Goal: Find specific page/section: Find specific page/section

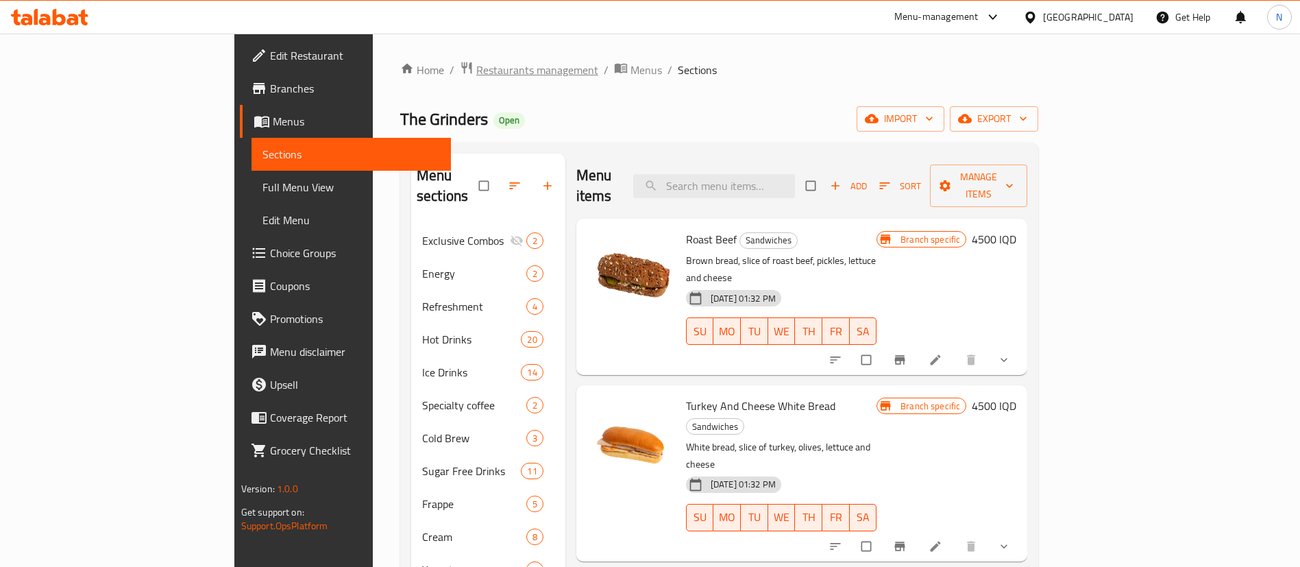
click at [476, 76] on span "Restaurants management" at bounding box center [537, 70] width 122 height 16
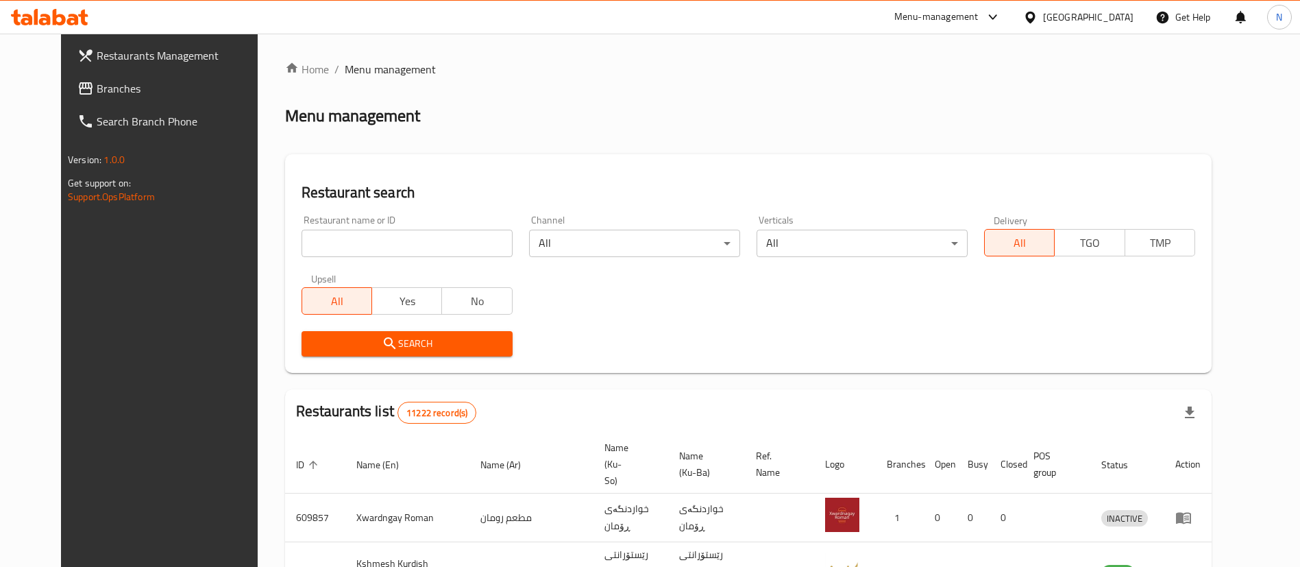
click at [439, 236] on div "Home / Menu management Menu management Restaurant search Restaurant name or ID …" at bounding box center [748, 528] width 927 height 934
click at [439, 236] on input "search" at bounding box center [407, 243] width 211 height 27
paste input "698172"
type input "698172"
click button "Search" at bounding box center [407, 343] width 211 height 25
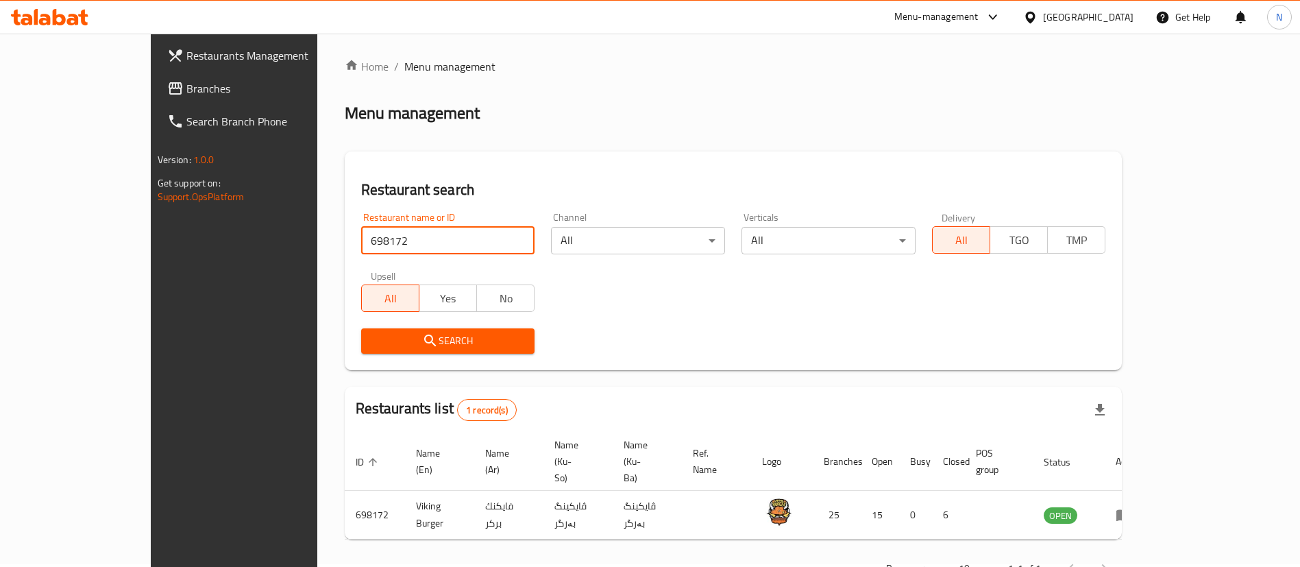
scroll to position [18, 0]
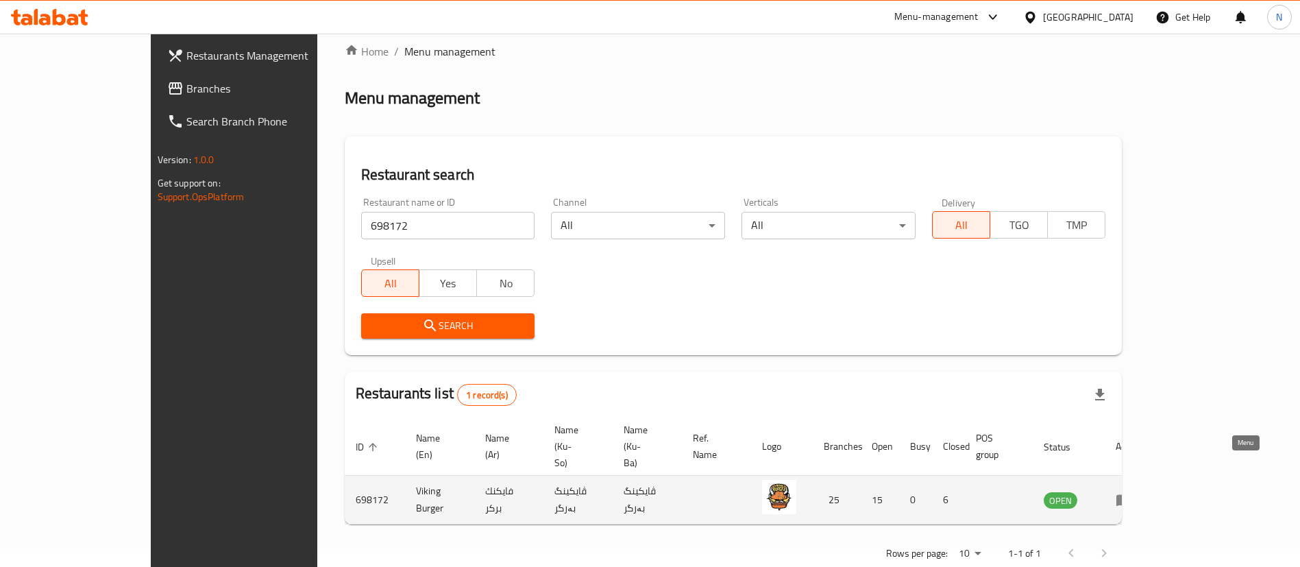
click at [1132, 491] on icon "enhanced table" at bounding box center [1124, 499] width 16 height 16
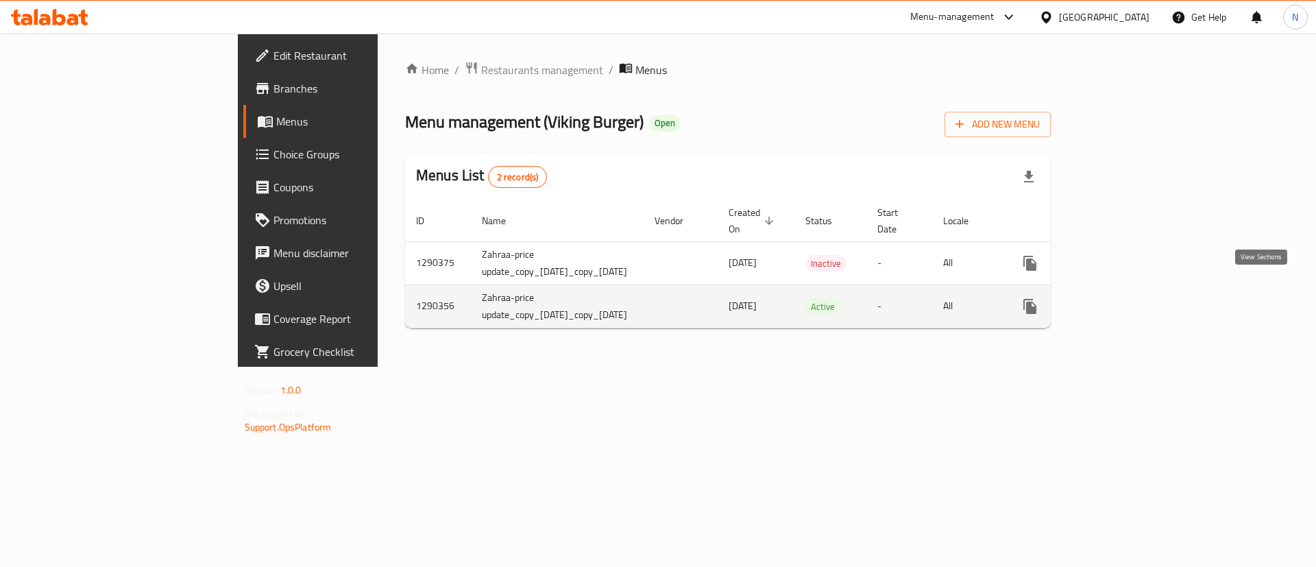
click at [1137, 298] on icon "enhanced table" at bounding box center [1129, 306] width 16 height 16
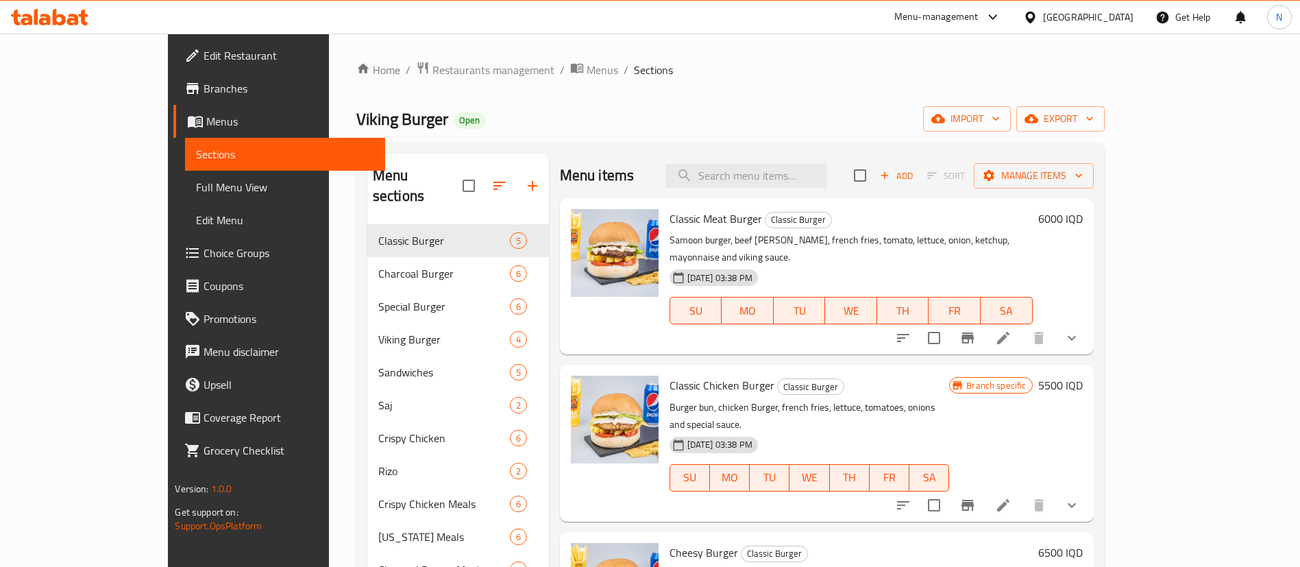
click at [204, 86] on span "Branches" at bounding box center [289, 88] width 171 height 16
